Goal: Transaction & Acquisition: Purchase product/service

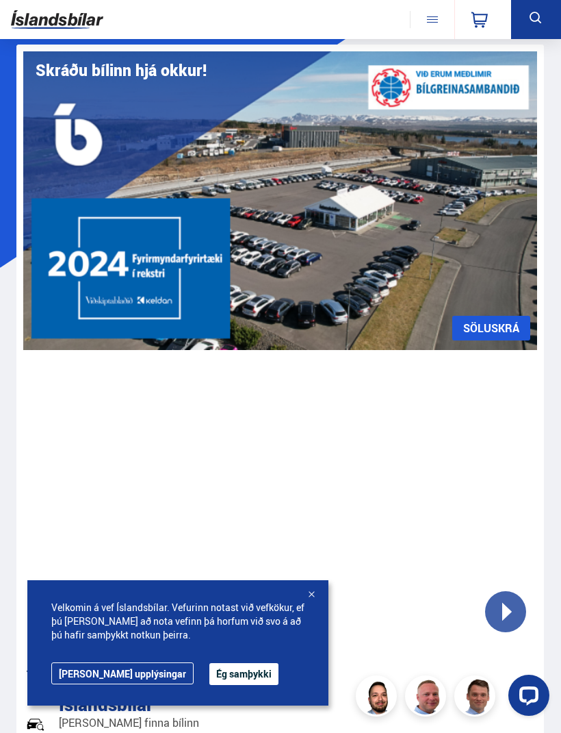
click at [217, 683] on button "Ég samþykki" at bounding box center [243, 674] width 69 height 22
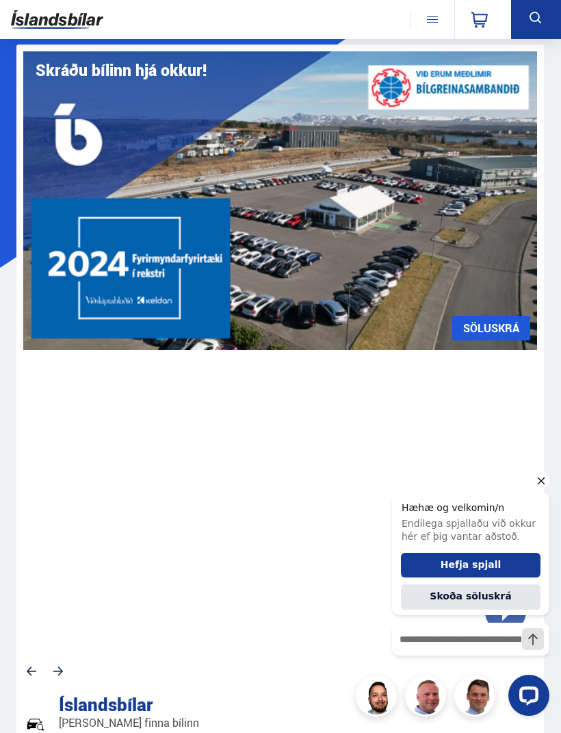
click at [541, 485] on icon "Hide greeting" at bounding box center [541, 480] width 16 height 16
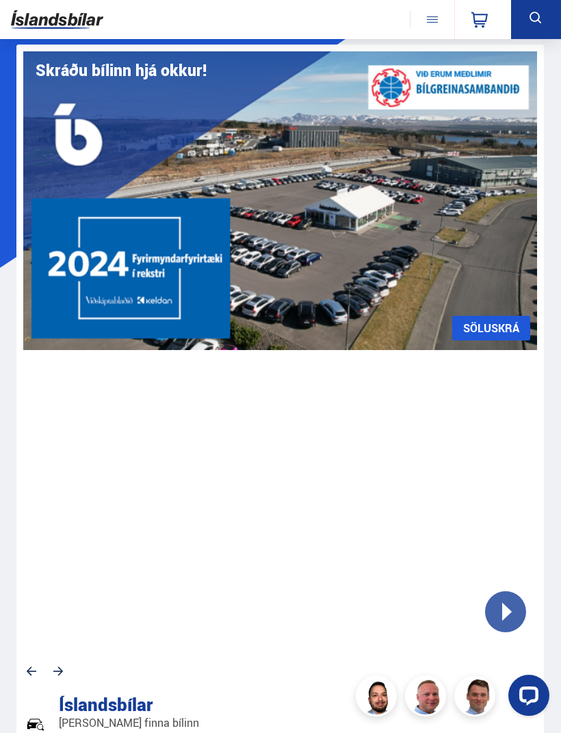
click at [537, 14] on icon at bounding box center [536, 18] width 12 height 12
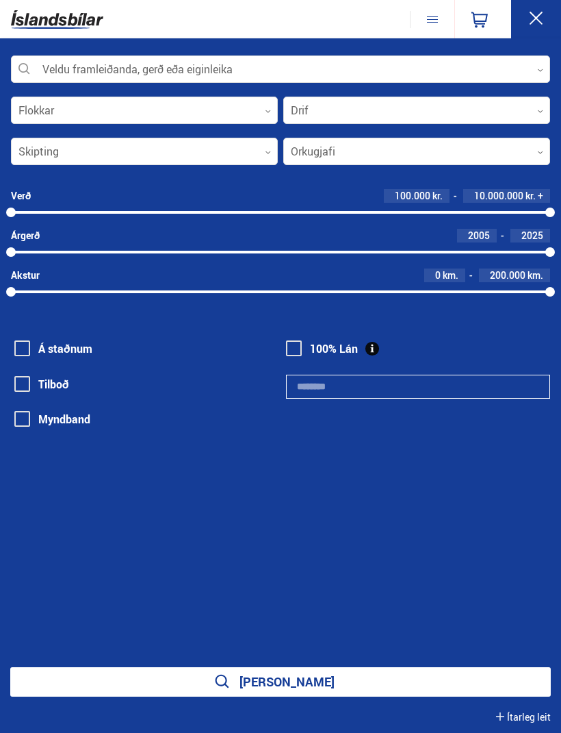
click at [316, 72] on div at bounding box center [280, 69] width 539 height 27
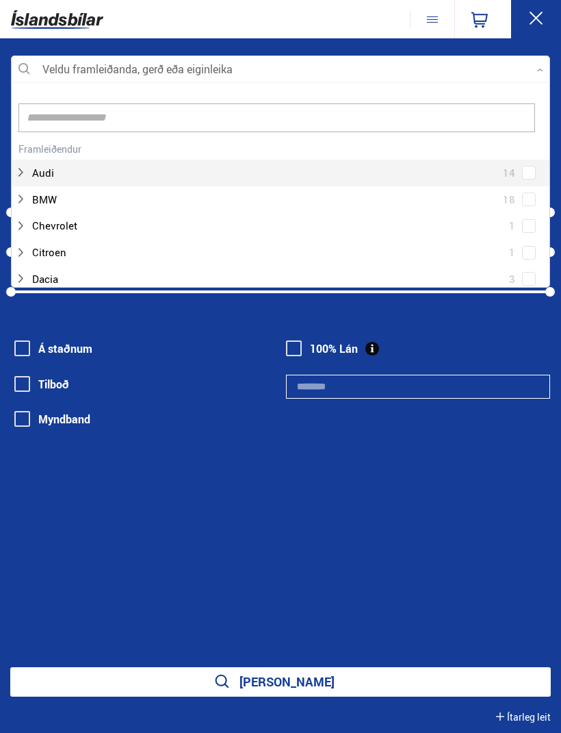
scroll to position [204, 538]
click at [47, 118] on input at bounding box center [276, 117] width 517 height 29
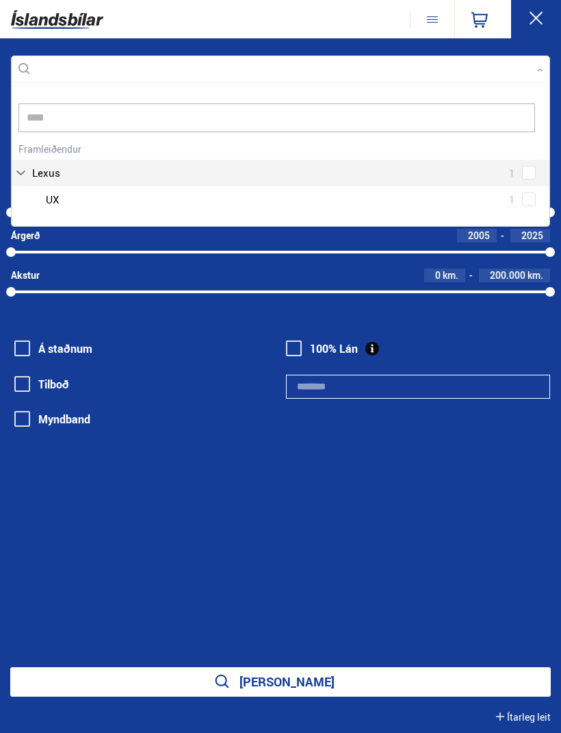
scroll to position [144, 541]
type input "*****"
click at [281, 681] on button "[PERSON_NAME]" at bounding box center [280, 681] width 541 height 29
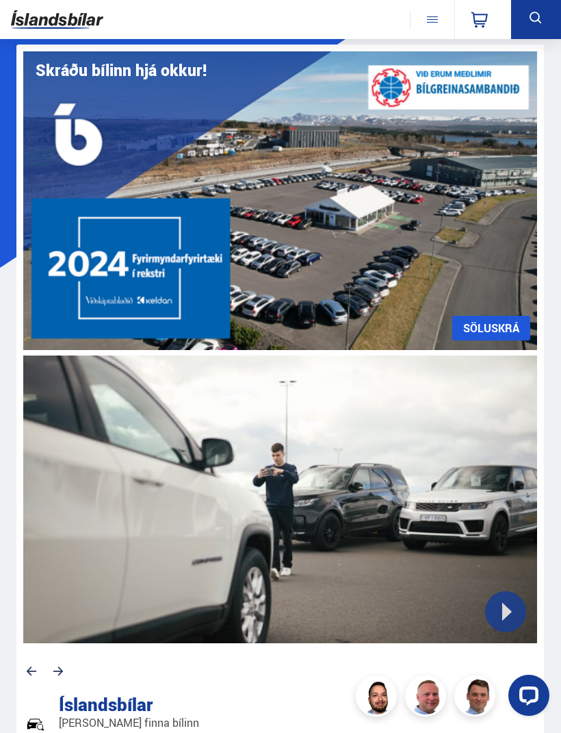
click at [530, 14] on icon at bounding box center [536, 18] width 17 height 17
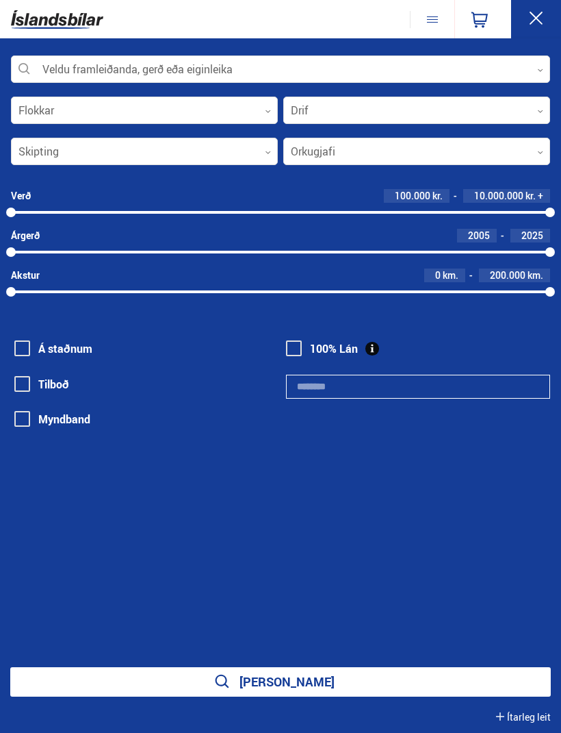
click at [505, 67] on div at bounding box center [280, 69] width 539 height 27
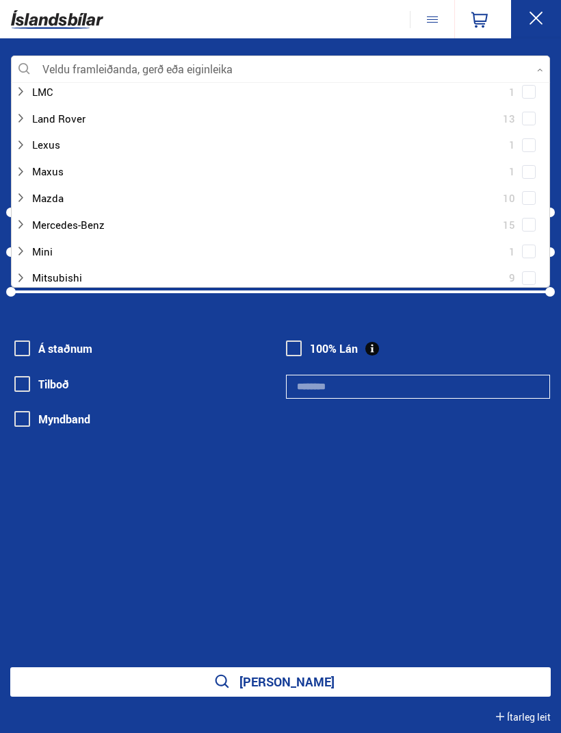
scroll to position [480, 0]
click at [54, 135] on div at bounding box center [267, 144] width 504 height 20
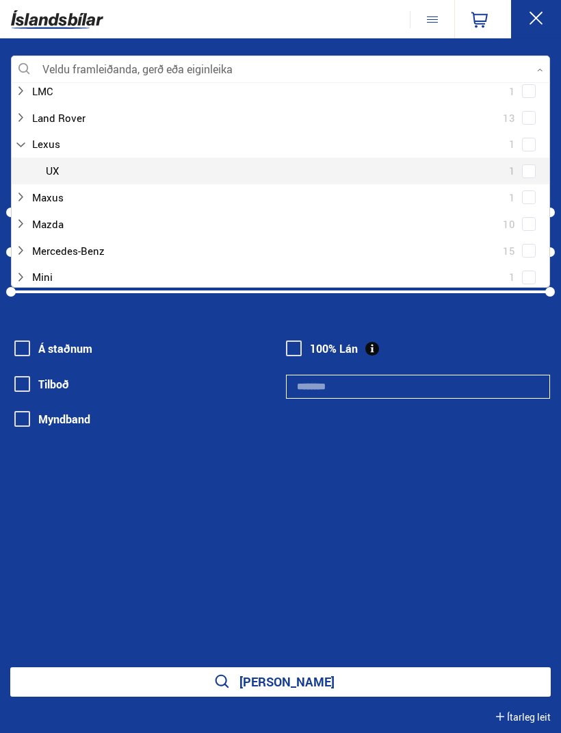
click at [55, 162] on div at bounding box center [294, 171] width 504 height 20
click at [538, 22] on icon at bounding box center [536, 18] width 17 height 17
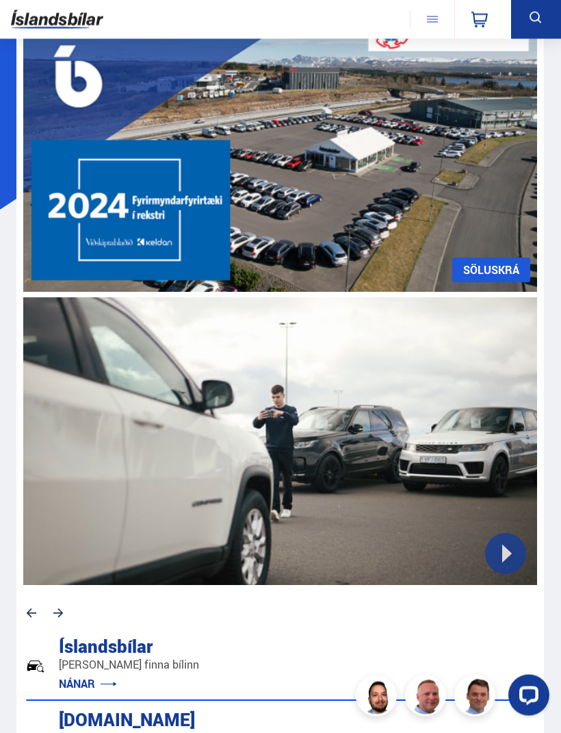
scroll to position [0, 0]
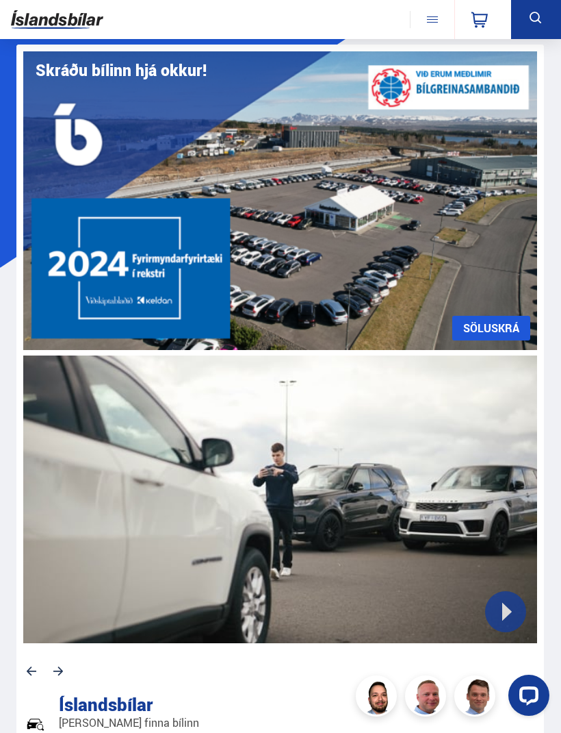
click at [534, 16] on icon at bounding box center [536, 18] width 17 height 17
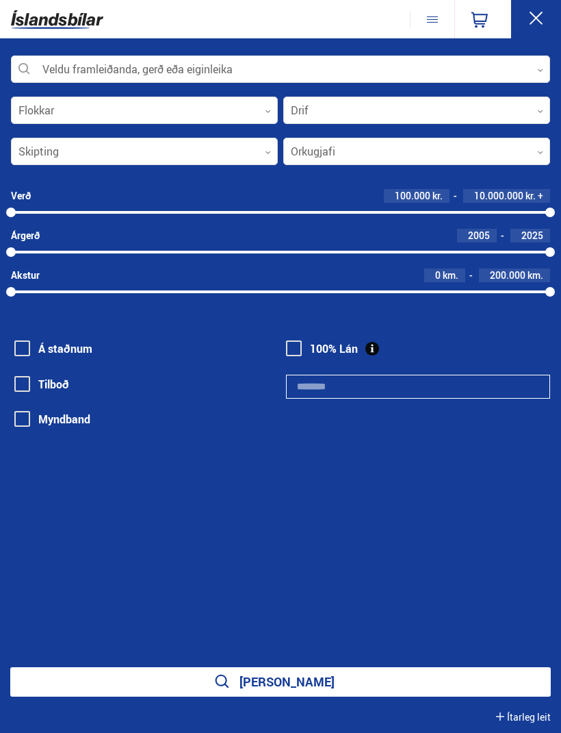
click at [489, 72] on div at bounding box center [280, 69] width 539 height 27
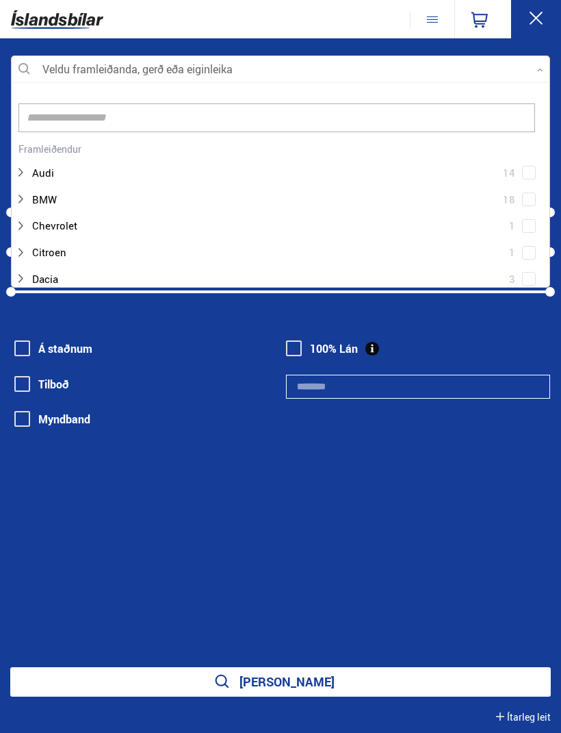
scroll to position [204, 538]
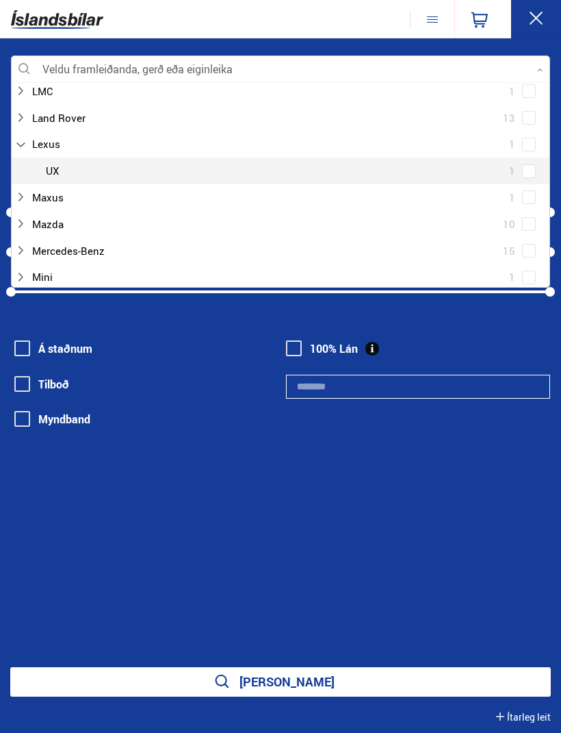
click at [53, 161] on div at bounding box center [294, 171] width 504 height 20
click at [56, 161] on div at bounding box center [294, 171] width 504 height 20
click at [538, 161] on div at bounding box center [294, 171] width 504 height 20
click at [530, 158] on div "Lexus 1 Lexus UX 1" at bounding box center [281, 157] width 538 height 53
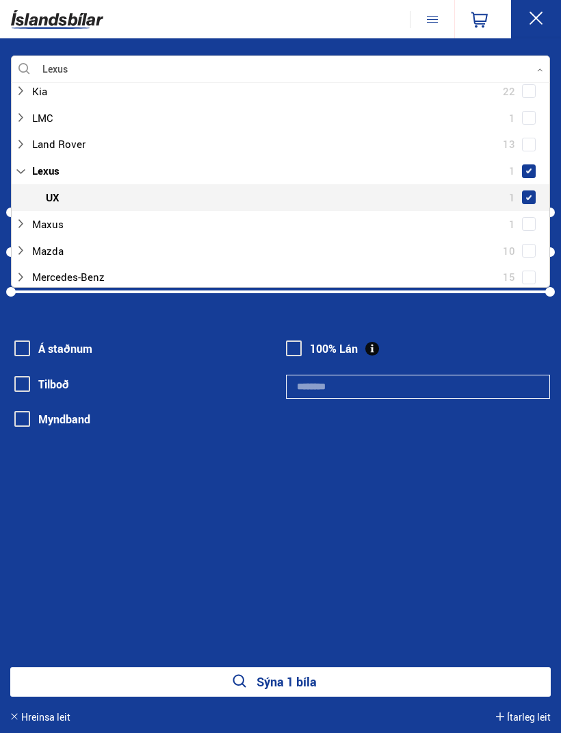
click at [44, 165] on div at bounding box center [267, 171] width 504 height 20
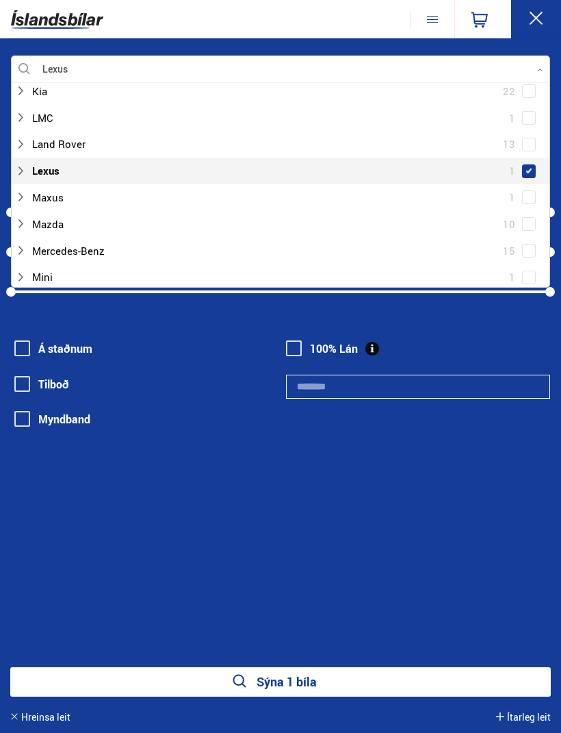
click at [45, 162] on div at bounding box center [267, 171] width 504 height 20
click at [301, 686] on button "Sýna 1 bíla" at bounding box center [280, 681] width 541 height 29
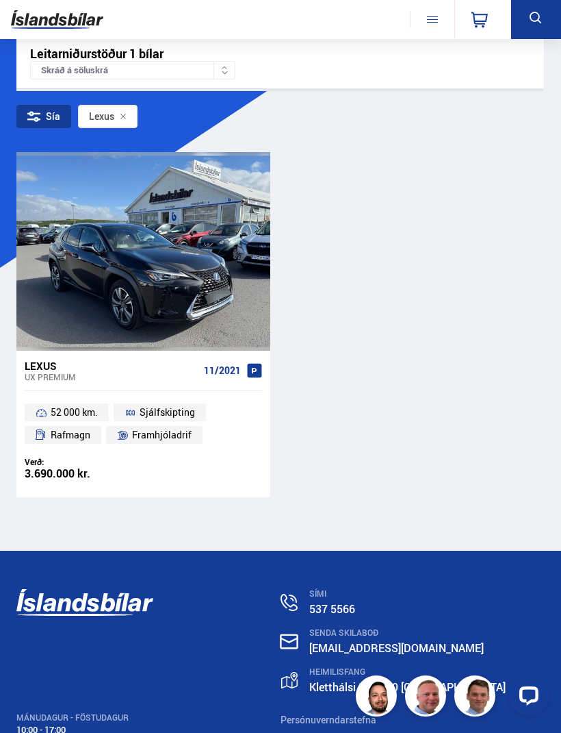
click at [62, 470] on div "3.690.000 kr." at bounding box center [84, 474] width 118 height 12
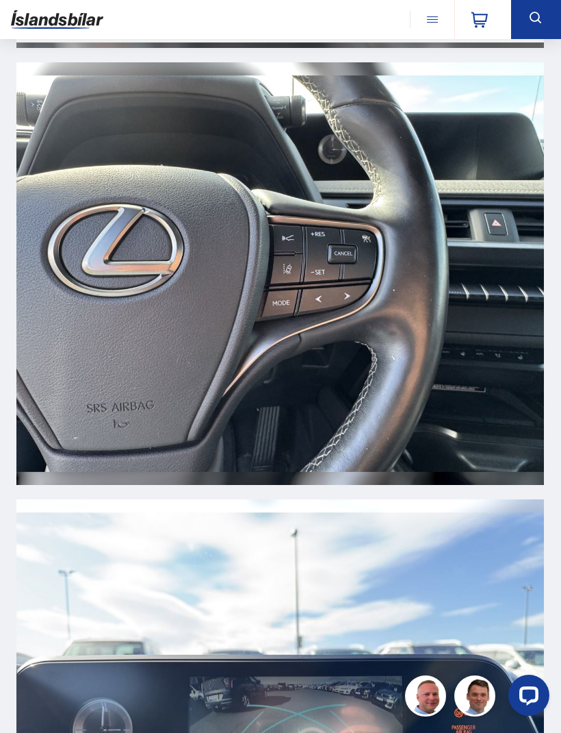
scroll to position [12530, 0]
